Goal: Contribute content

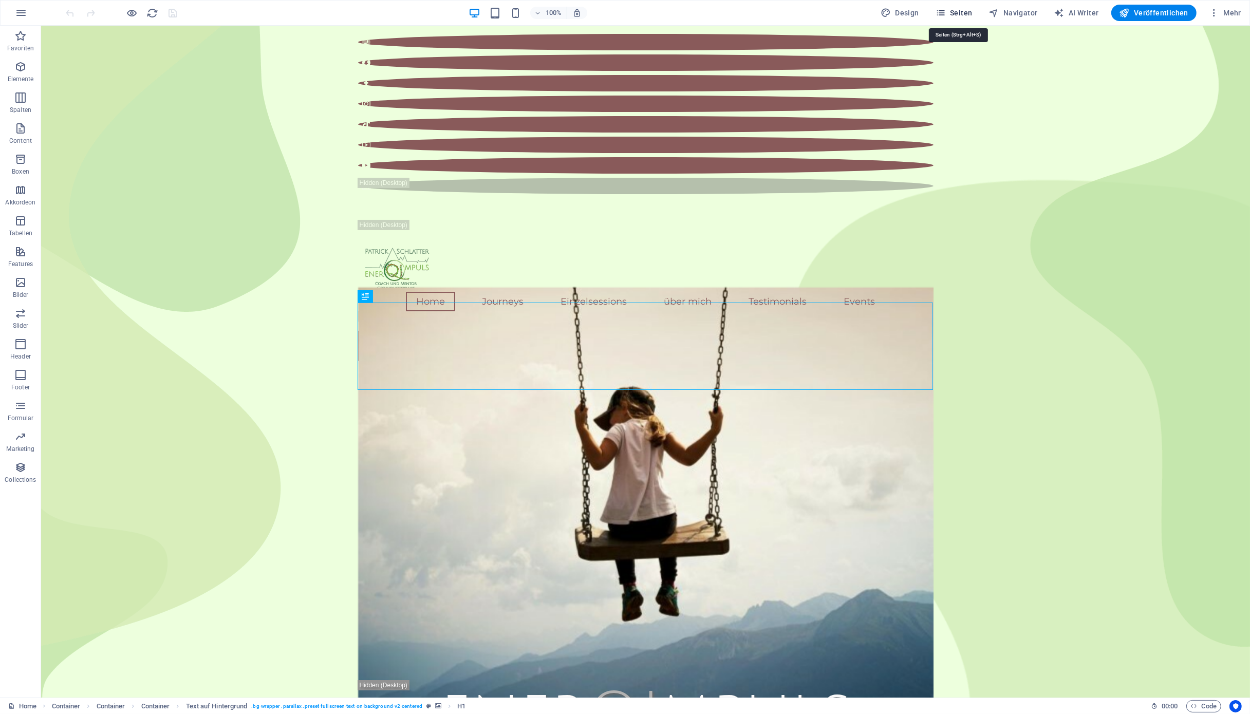
click at [966, 11] on span "Seiten" at bounding box center [953, 13] width 37 height 10
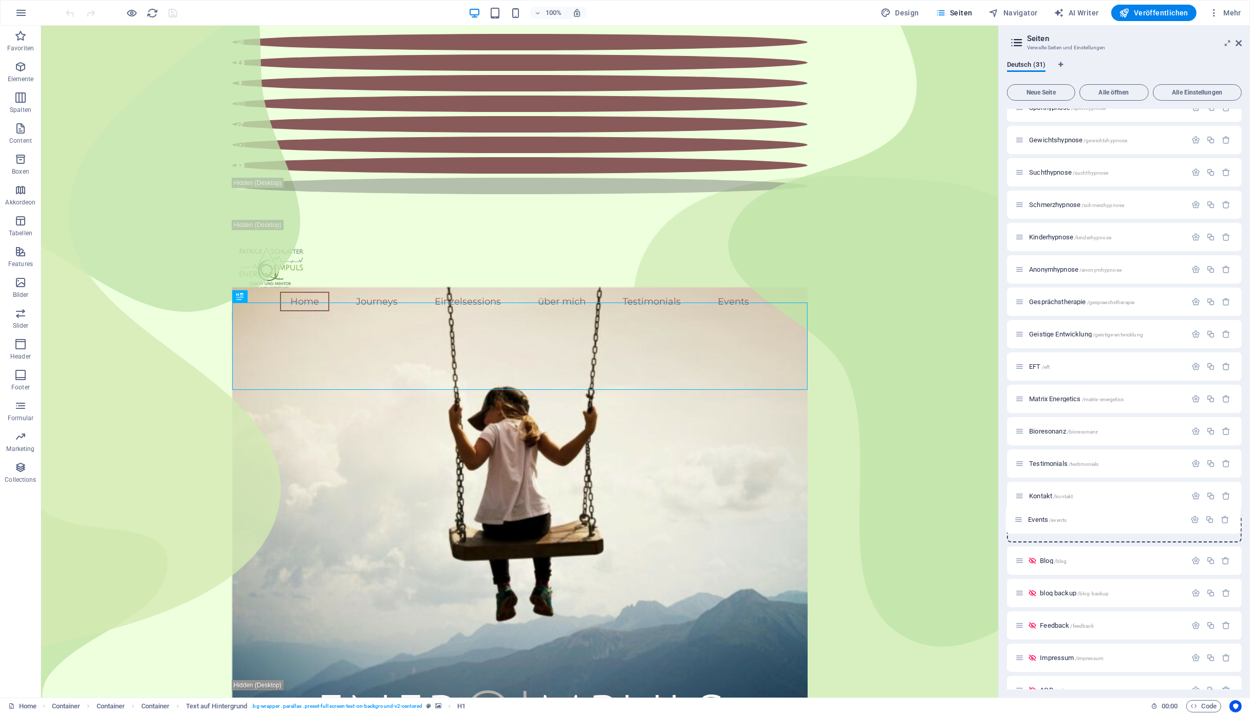
scroll to position [339, 0]
drag, startPoint x: 1021, startPoint y: 659, endPoint x: 1036, endPoint y: 522, distance: 136.9
click at [1036, 522] on div "Home / Einzelsessions /einzelsessions Journeys /journeys Einsteiger /einsteiger…" at bounding box center [1124, 269] width 235 height 999
click at [1046, 528] on span "Events /events" at bounding box center [1048, 528] width 39 height 8
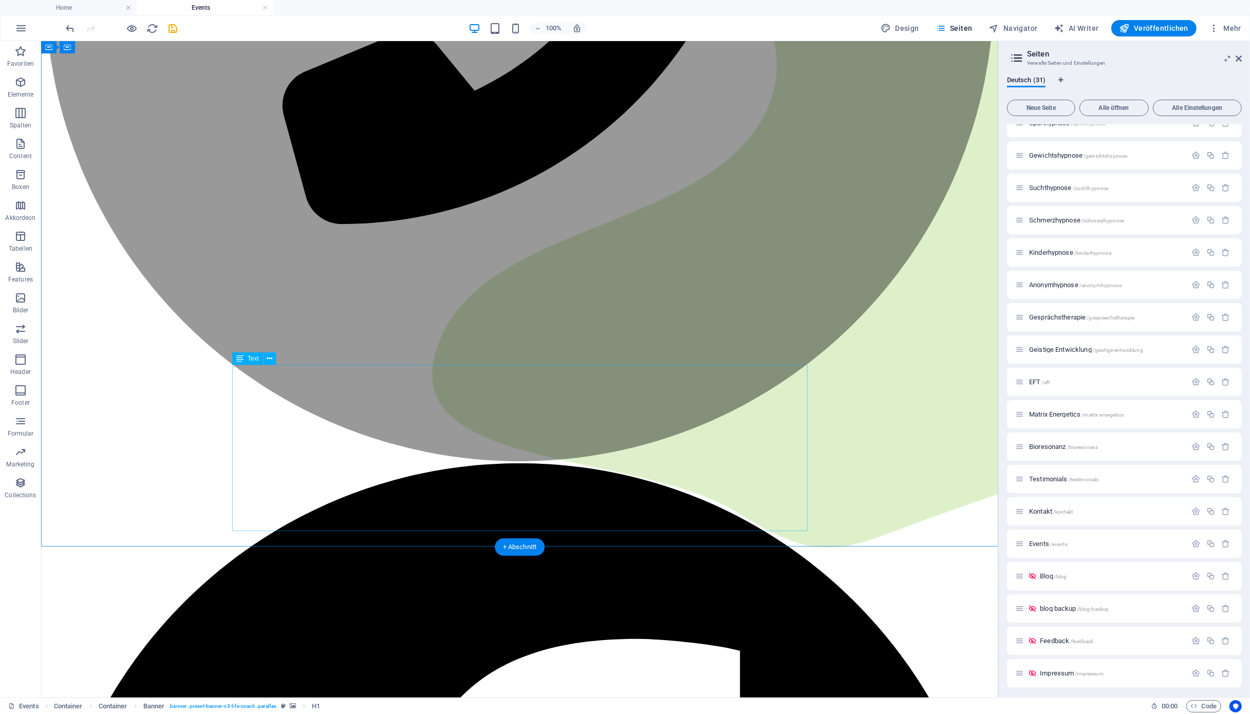
scroll to position [551, 0]
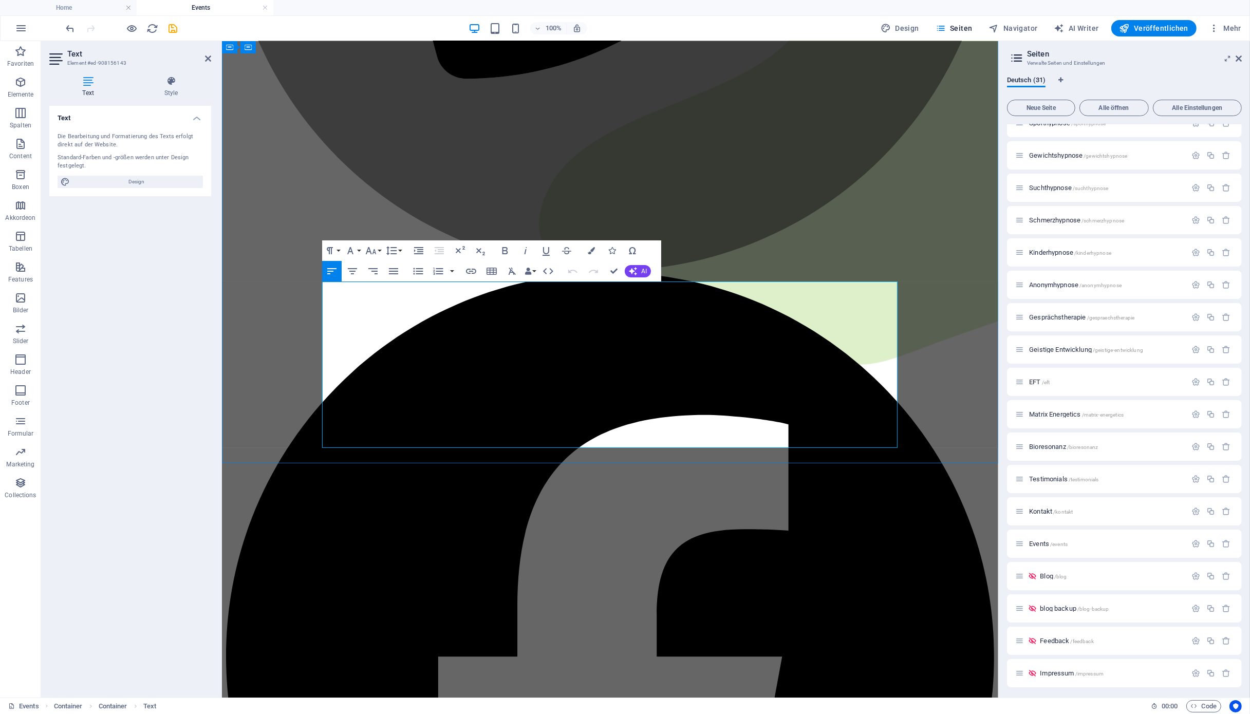
drag, startPoint x: 424, startPoint y: 423, endPoint x: 436, endPoint y: 423, distance: 11.8
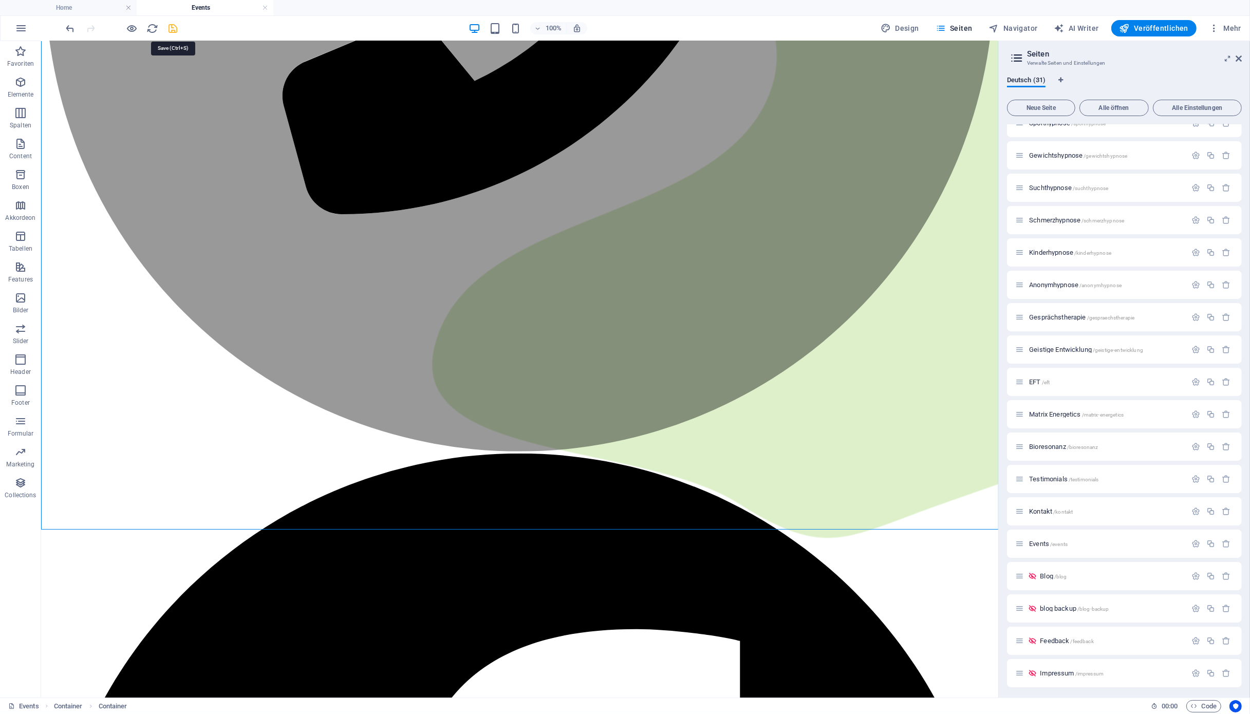
click at [172, 28] on icon "save" at bounding box center [173, 29] width 12 height 12
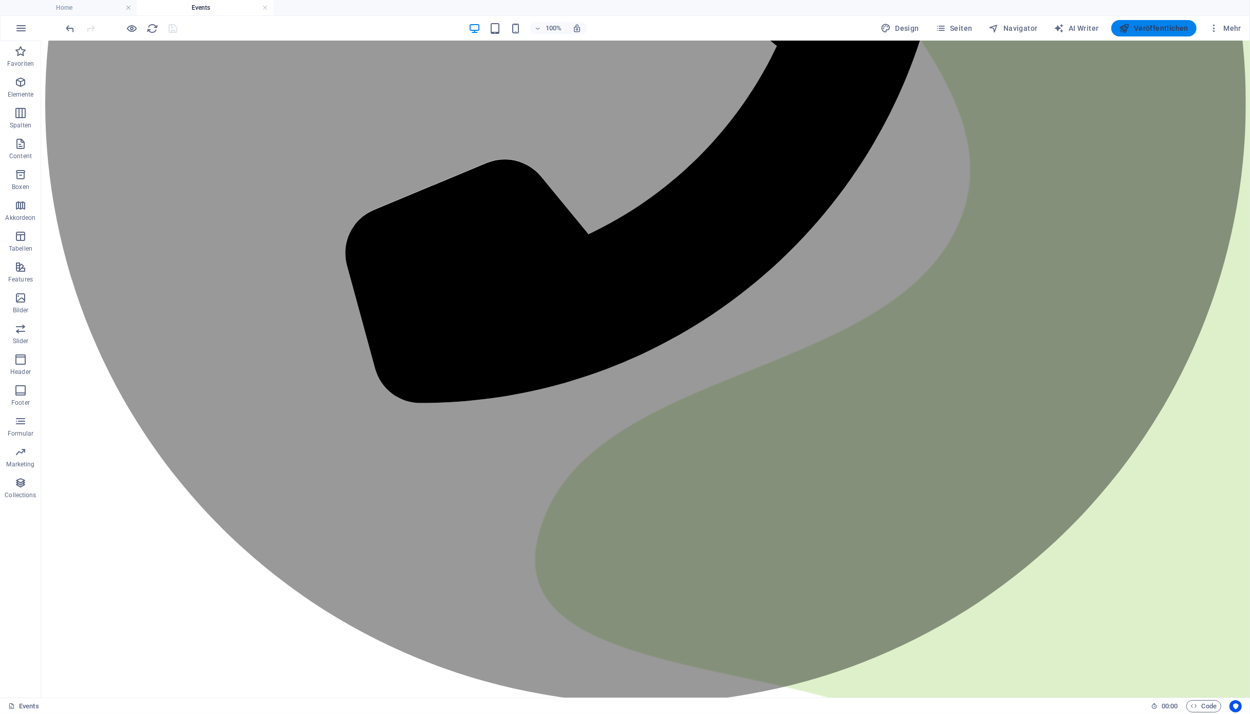
click at [1152, 28] on span "Veröffentlichen" at bounding box center [1153, 28] width 69 height 10
